Goal: Transaction & Acquisition: Purchase product/service

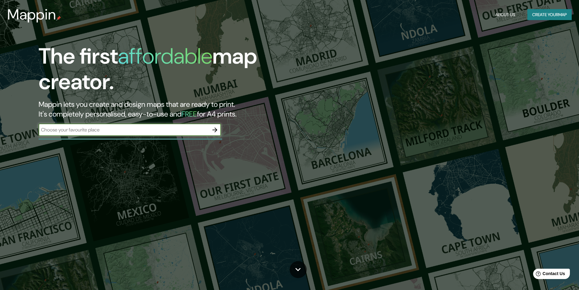
click at [540, 14] on button "Create your map" at bounding box center [550, 14] width 44 height 11
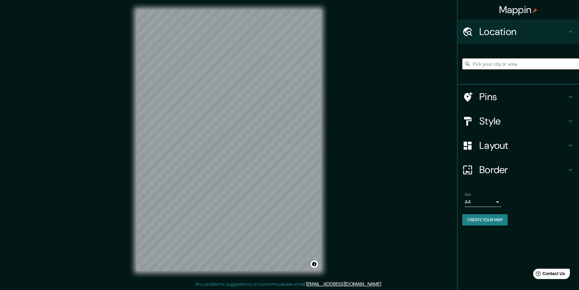
click at [513, 62] on input "Pick your city or area" at bounding box center [521, 63] width 117 height 11
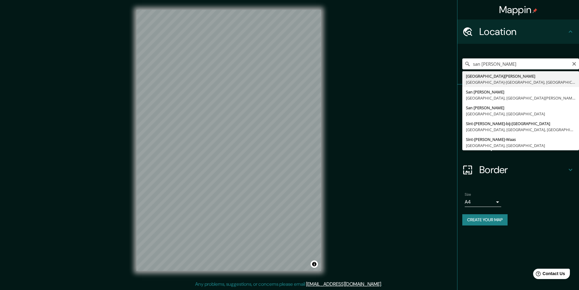
type input "[GEOGRAPHIC_DATA][PERSON_NAME], [GEOGRAPHIC_DATA], [GEOGRAPHIC_DATA]"
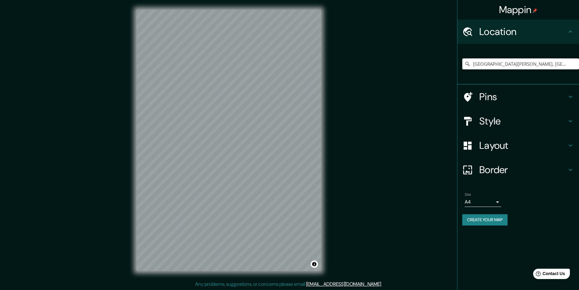
click at [551, 120] on h4 "Style" at bounding box center [524, 121] width 88 height 12
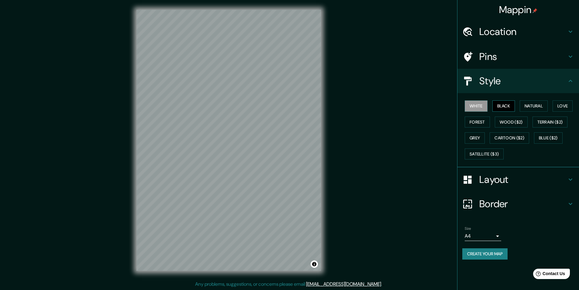
click at [508, 110] on button "Black" at bounding box center [504, 105] width 23 height 11
click at [531, 105] on button "Natural" at bounding box center [534, 105] width 28 height 11
click at [560, 103] on button "Love" at bounding box center [563, 105] width 20 height 11
click at [486, 121] on button "Forest" at bounding box center [477, 121] width 25 height 11
click at [508, 121] on button "Wood ($2)" at bounding box center [511, 121] width 33 height 11
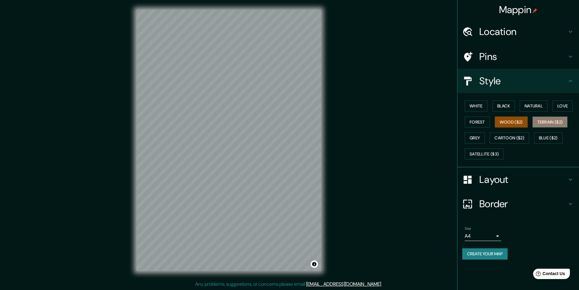
click at [557, 123] on button "Terrain ($2)" at bounding box center [550, 121] width 35 height 11
click at [479, 137] on button "Grey" at bounding box center [475, 137] width 20 height 11
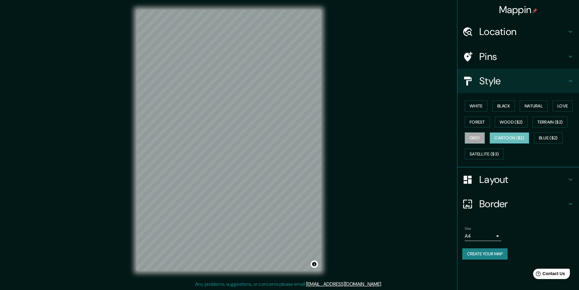
click at [513, 136] on button "Cartoon ($2)" at bounding box center [510, 137] width 40 height 11
click at [545, 136] on button "Blue ($2)" at bounding box center [548, 137] width 29 height 11
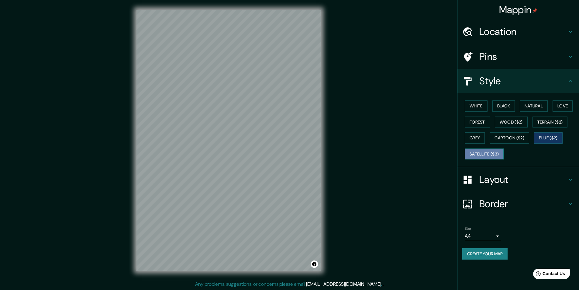
click at [494, 153] on button "Satellite ($3)" at bounding box center [484, 153] width 39 height 11
click at [473, 109] on button "White" at bounding box center [476, 105] width 23 height 11
click at [505, 108] on button "Black" at bounding box center [504, 105] width 23 height 11
click at [486, 110] on button "White" at bounding box center [476, 105] width 23 height 11
click at [548, 81] on h4 "Style" at bounding box center [524, 81] width 88 height 12
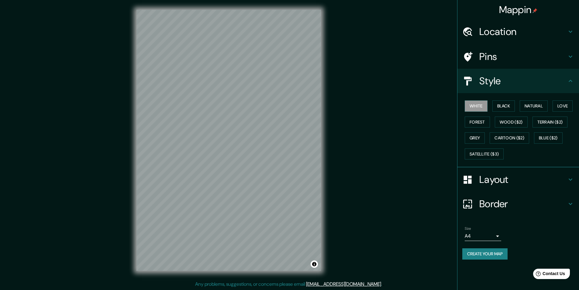
click at [573, 82] on icon at bounding box center [570, 80] width 7 height 7
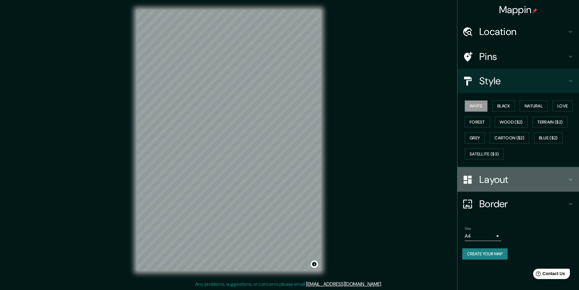
click at [565, 177] on h4 "Layout" at bounding box center [524, 179] width 88 height 12
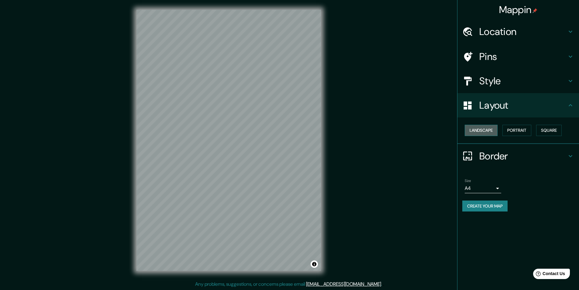
click at [485, 130] on button "Landscape" at bounding box center [481, 130] width 33 height 11
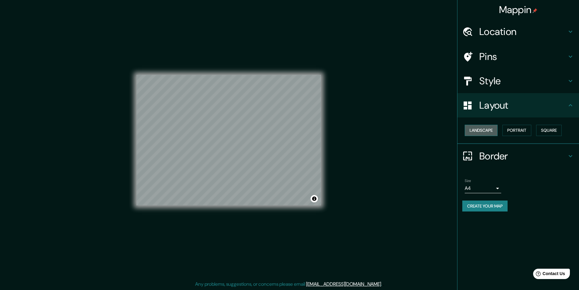
drag, startPoint x: 485, startPoint y: 130, endPoint x: 515, endPoint y: 131, distance: 30.1
click at [485, 130] on button "Landscape" at bounding box center [481, 130] width 33 height 11
click at [517, 131] on button "Portrait" at bounding box center [517, 130] width 29 height 11
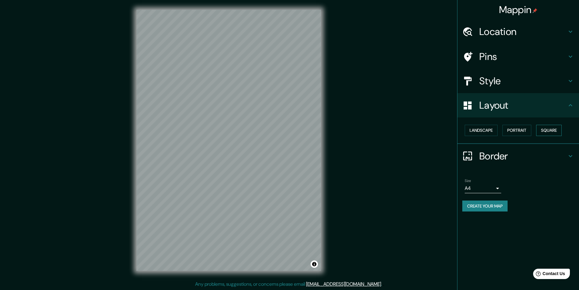
click at [554, 130] on button "Square" at bounding box center [550, 130] width 26 height 11
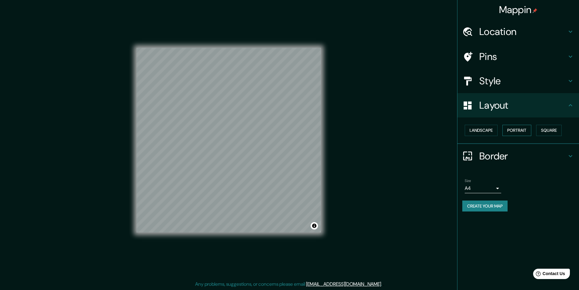
click at [515, 131] on button "Portrait" at bounding box center [517, 130] width 29 height 11
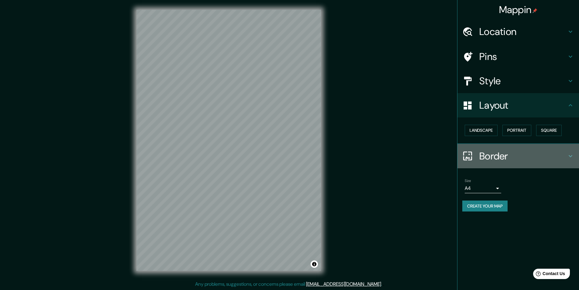
click at [572, 156] on icon at bounding box center [571, 156] width 4 height 2
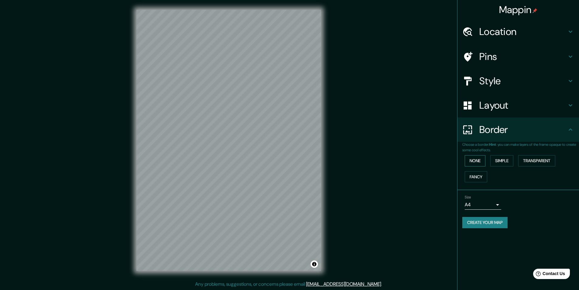
click at [473, 161] on button "None" at bounding box center [475, 160] width 21 height 11
click at [501, 165] on button "Simple" at bounding box center [502, 160] width 23 height 11
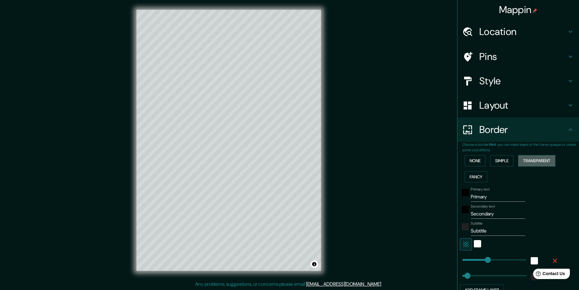
click at [542, 161] on button "Transparent" at bounding box center [537, 160] width 37 height 11
click at [471, 178] on button "Fancy" at bounding box center [476, 176] width 23 height 11
click at [473, 176] on button "Fancy" at bounding box center [476, 176] width 23 height 11
type input "243"
type input "49"
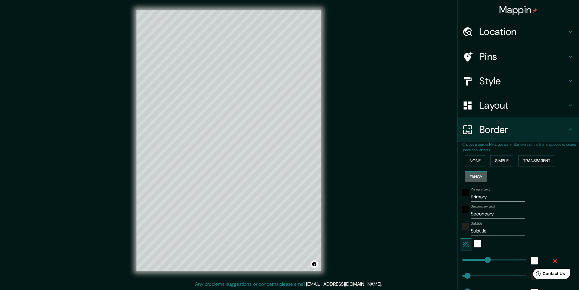
type input "49"
type input "24"
click at [475, 156] on button "None" at bounding box center [475, 160] width 21 height 11
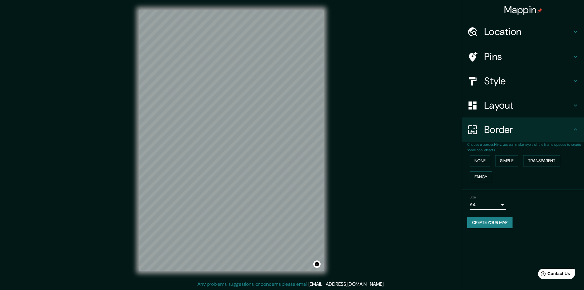
click at [494, 205] on body "Mappin Location [GEOGRAPHIC_DATA][PERSON_NAME], [GEOGRAPHIC_DATA], [GEOGRAPHIC_…" at bounding box center [292, 145] width 584 height 290
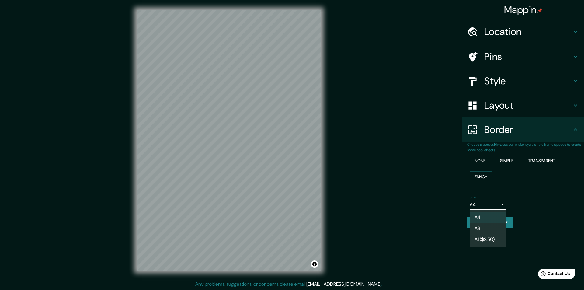
click at [493, 217] on li "A4" at bounding box center [488, 217] width 37 height 11
click at [492, 205] on body "Mappin Location [GEOGRAPHIC_DATA][PERSON_NAME], [GEOGRAPHIC_DATA], [GEOGRAPHIC_…" at bounding box center [292, 145] width 584 height 290
click at [491, 224] on li "A3" at bounding box center [488, 228] width 37 height 11
type input "a4"
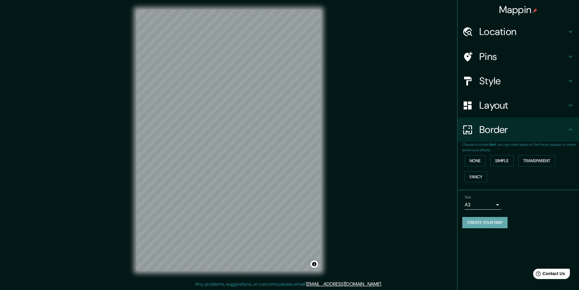
click at [498, 219] on button "Create your map" at bounding box center [485, 222] width 45 height 11
click at [501, 220] on button "Create your map" at bounding box center [485, 222] width 45 height 11
click at [315, 265] on button "Toggle attribution" at bounding box center [314, 263] width 7 height 7
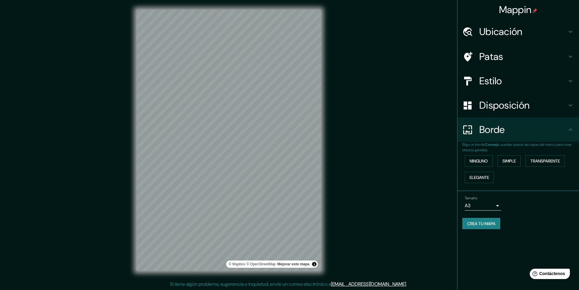
click at [487, 217] on div "Tamaño A3 a4 Crea tu mapa" at bounding box center [519, 213] width 112 height 41
click at [489, 224] on font "Crea tu mapa" at bounding box center [482, 223] width 28 height 5
click at [547, 275] on font "Contáctenos" at bounding box center [552, 273] width 27 height 5
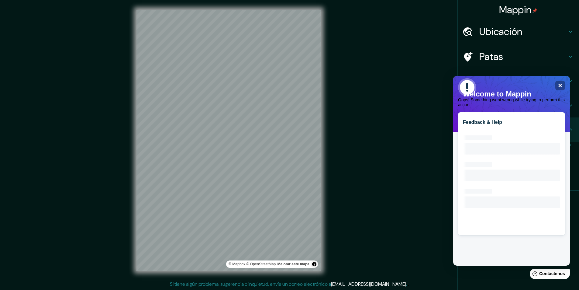
click at [561, 85] on div "Oops! Something went wrong while trying to perform this action." at bounding box center [511, 92] width 107 height 29
click at [395, 99] on div "Mappin Ubicación [GEOGRAPHIC_DATA][PERSON_NAME], [GEOGRAPHIC_DATA], [GEOGRAPHIC…" at bounding box center [289, 145] width 579 height 290
click at [563, 82] on div "Close" at bounding box center [561, 86] width 10 height 10
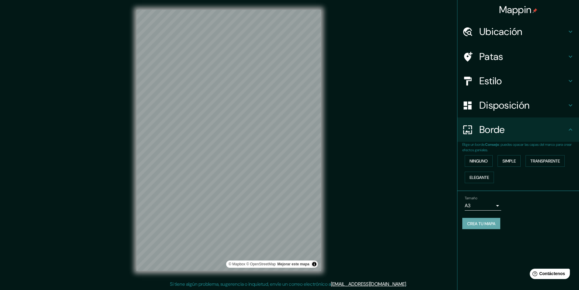
click at [490, 223] on font "Crea tu mapa" at bounding box center [482, 223] width 28 height 5
